Goal: Complete application form

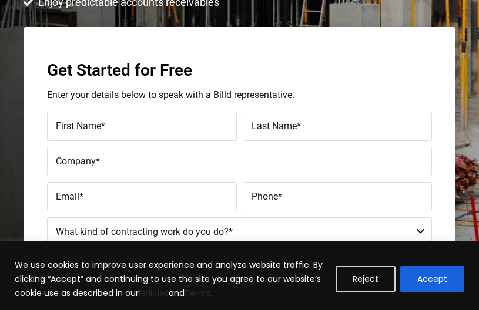
scroll to position [294, 0]
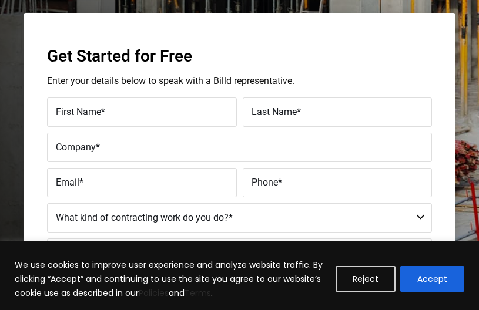
click at [185, 113] on label "First Name *" at bounding box center [142, 112] width 172 height 15
click at [185, 113] on input "First Name *" at bounding box center [142, 112] width 190 height 29
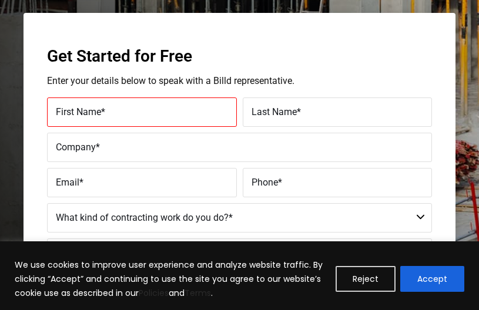
click at [200, 110] on label "First Name *" at bounding box center [142, 112] width 172 height 15
click at [200, 110] on input "First Name *" at bounding box center [142, 112] width 190 height 29
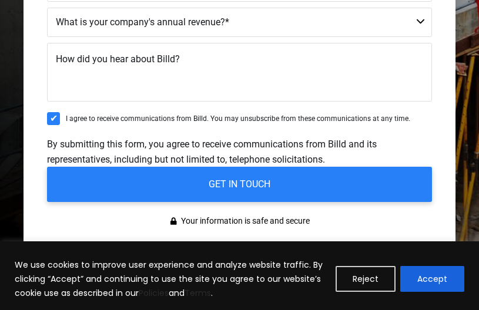
scroll to position [529, 0]
